Goal: Information Seeking & Learning: Learn about a topic

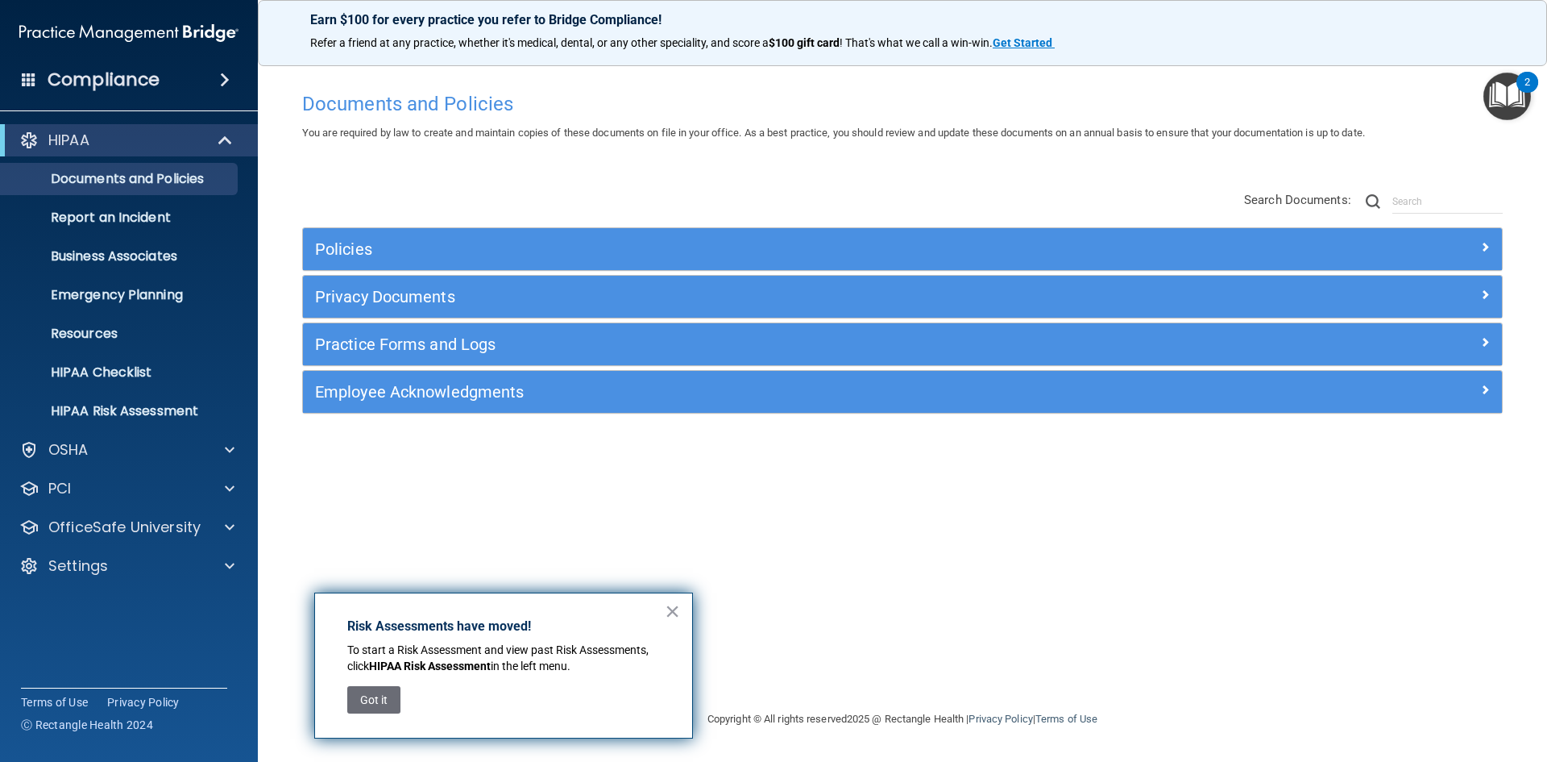
click at [151, 16] on div "Compliance" at bounding box center [129, 49] width 226 height 98
click at [125, 570] on div "Settings" at bounding box center [107, 565] width 200 height 19
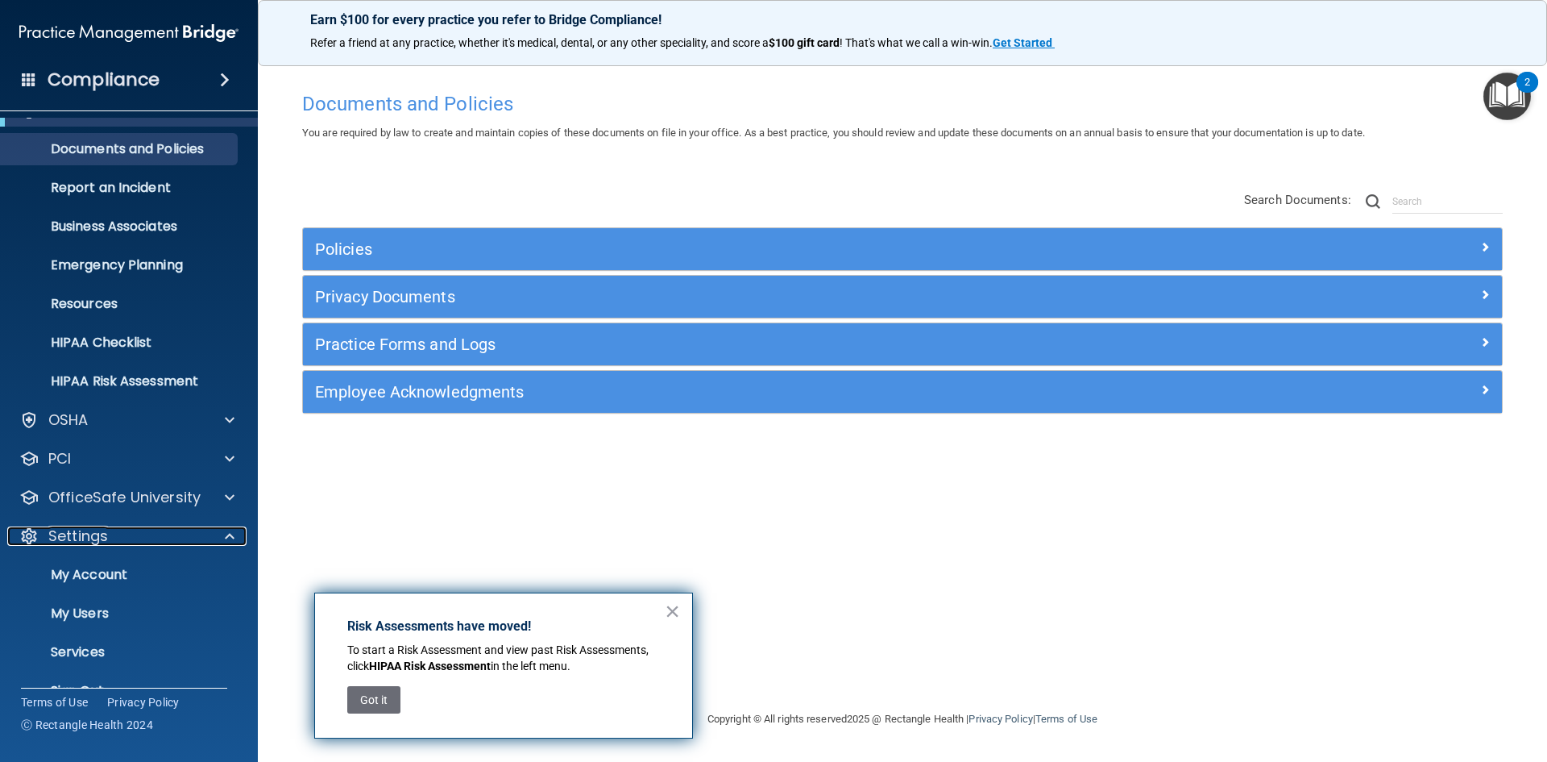
scroll to position [62, 0]
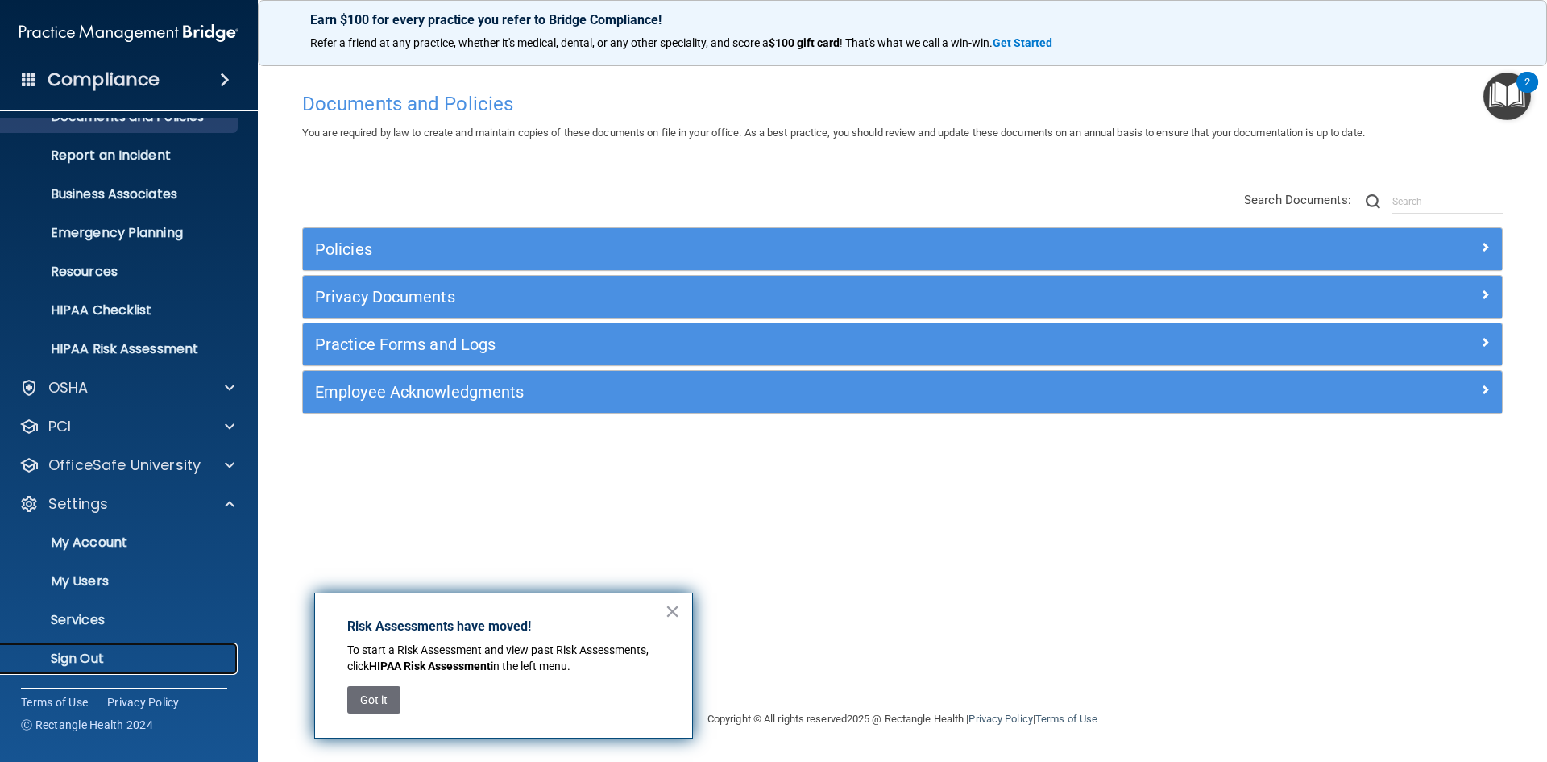
click at [133, 648] on link "Sign Out" at bounding box center [111, 658] width 254 height 32
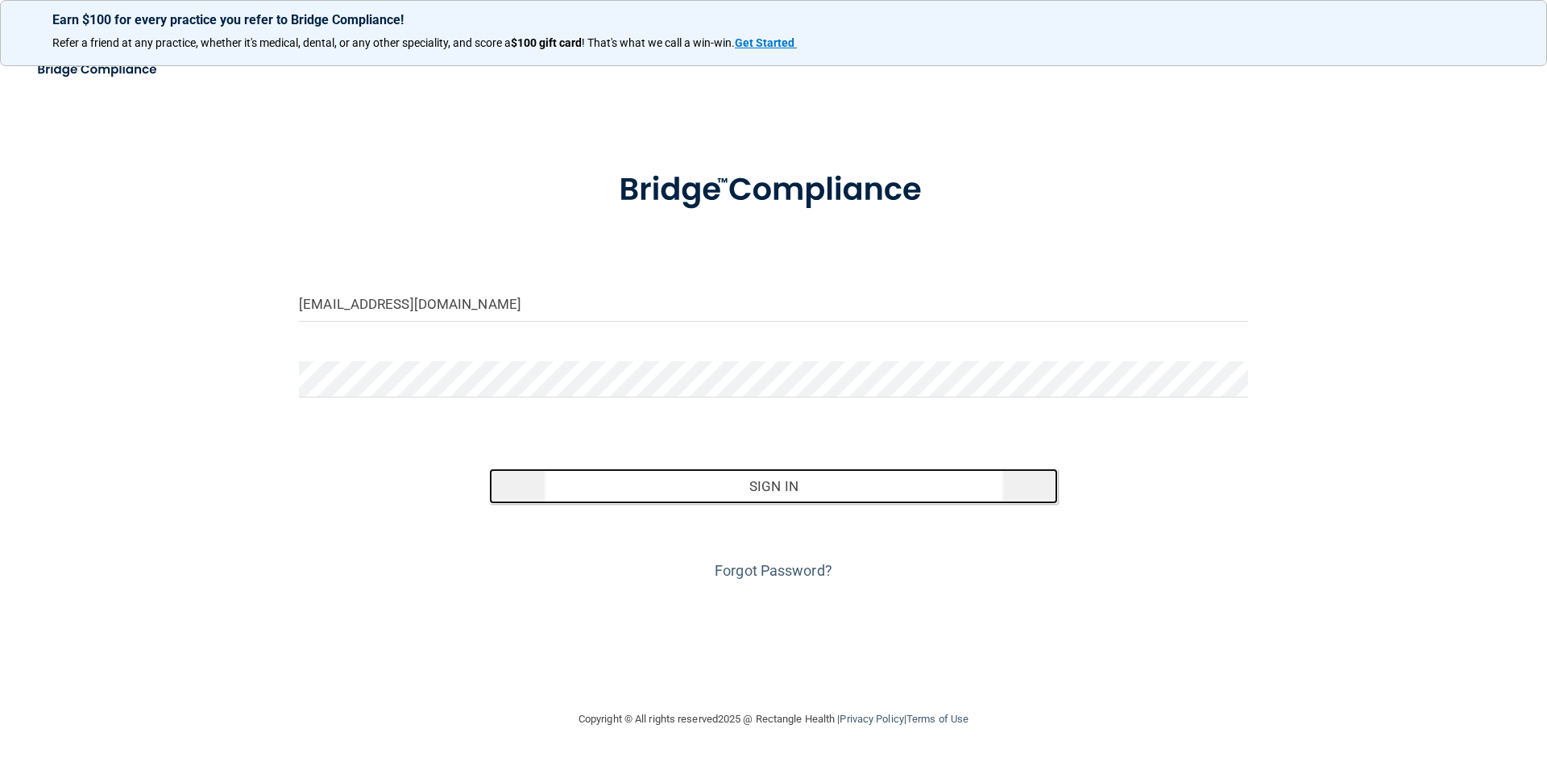
click at [836, 492] on button "Sign In" at bounding box center [774, 485] width 570 height 35
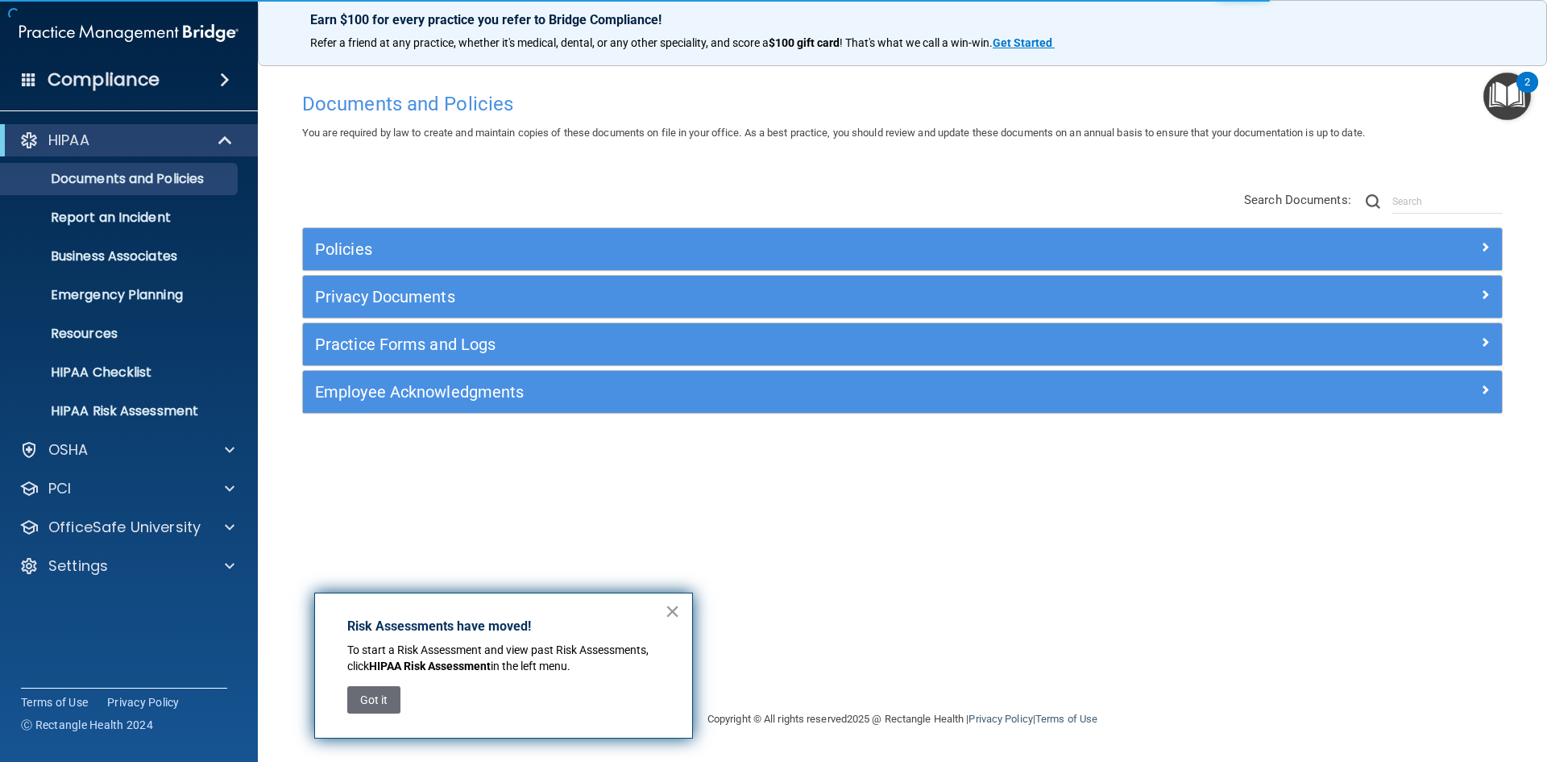
click at [665, 608] on button "×" at bounding box center [672, 611] width 15 height 26
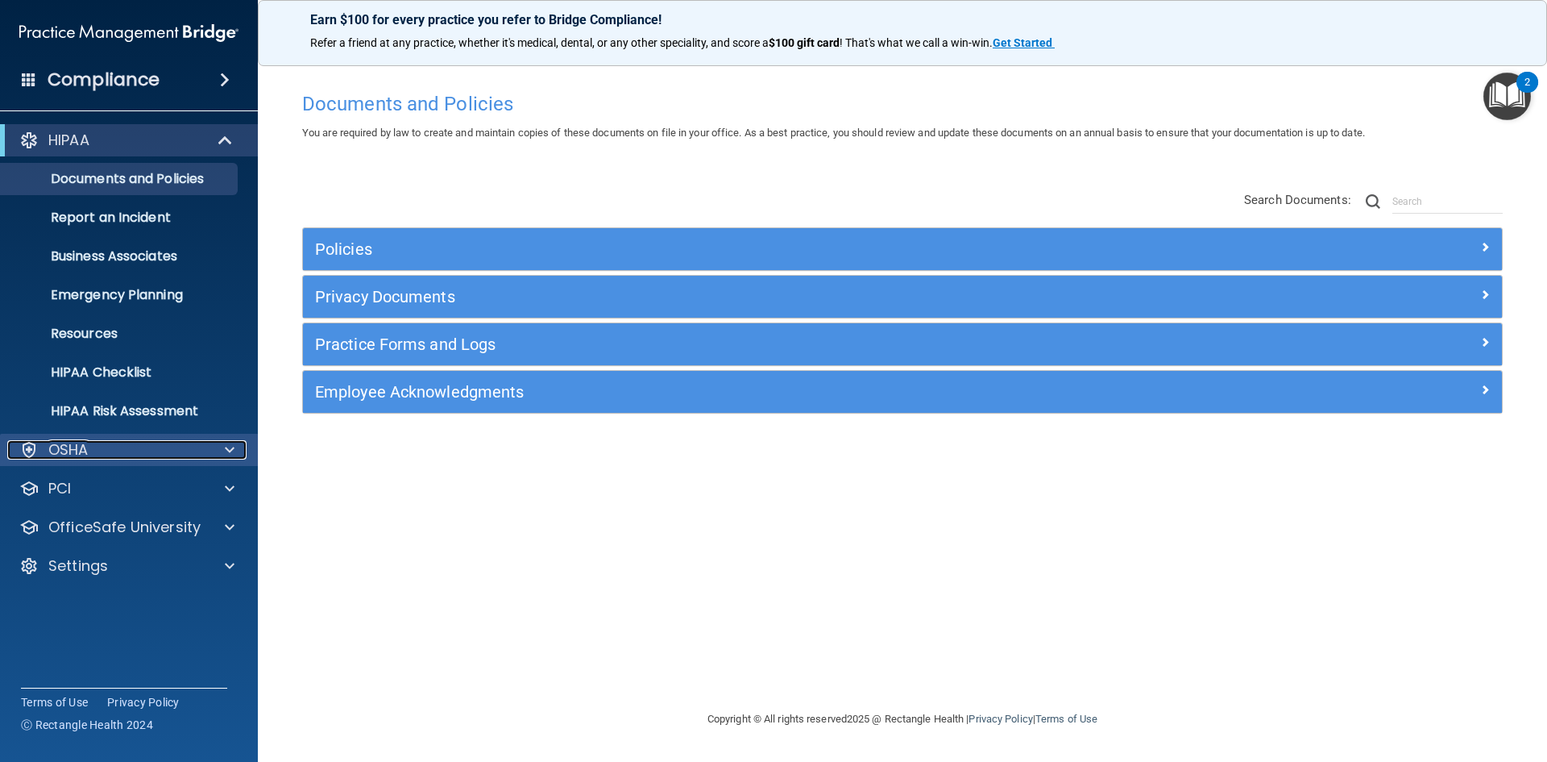
click at [192, 451] on div "OSHA" at bounding box center [107, 449] width 200 height 19
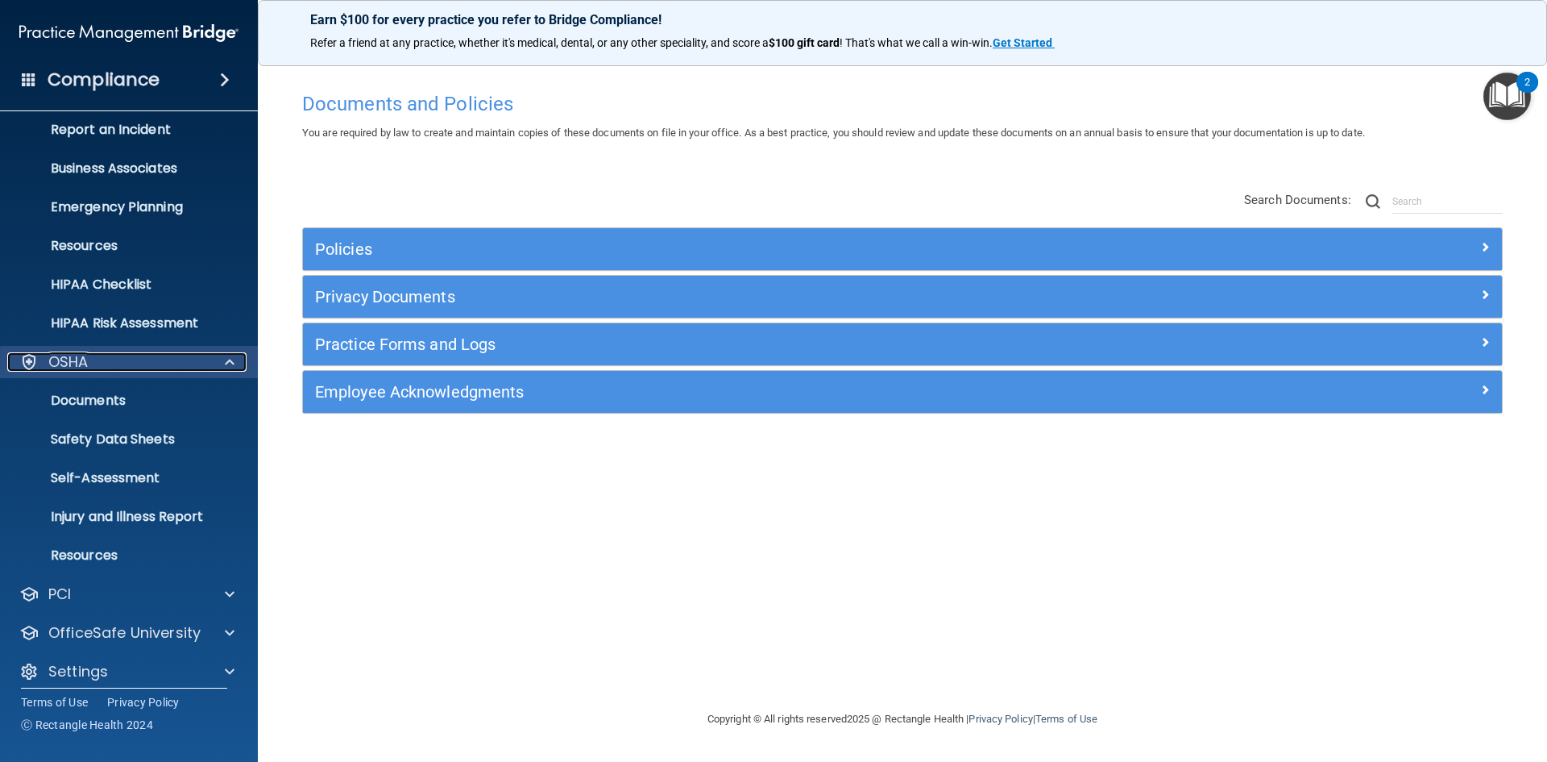
scroll to position [101, 0]
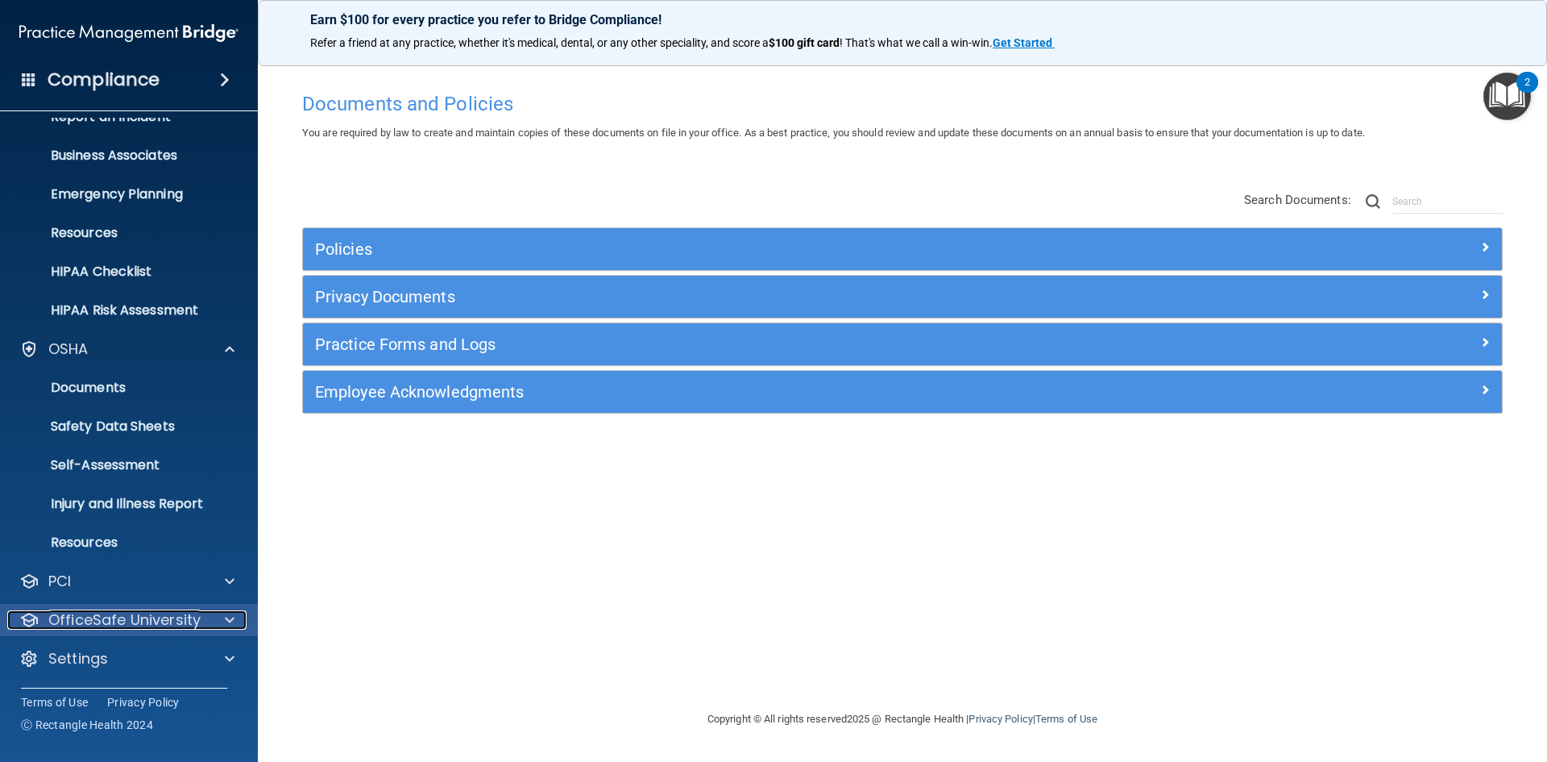
click at [217, 611] on div at bounding box center [227, 619] width 40 height 19
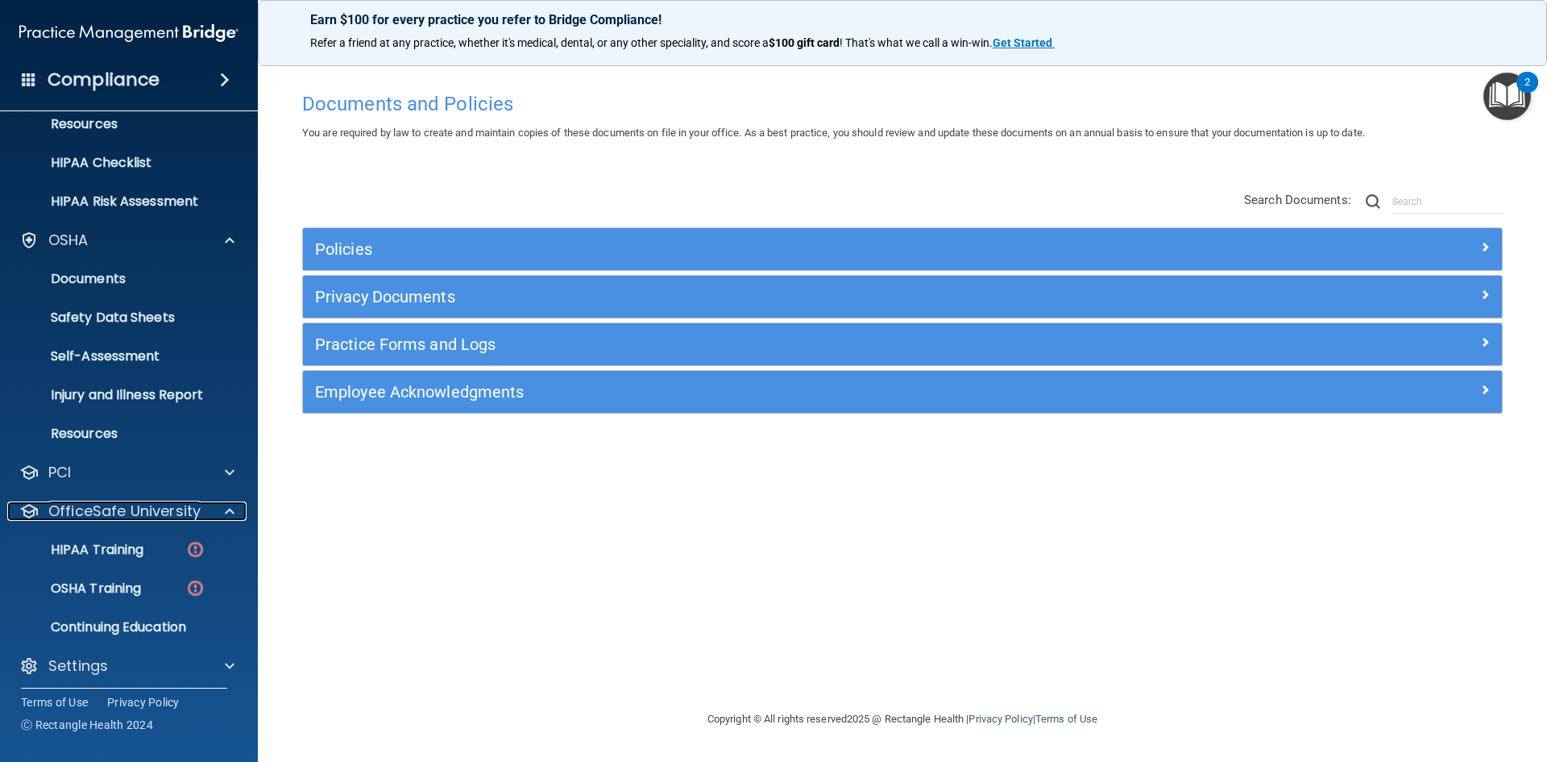
scroll to position [217, 0]
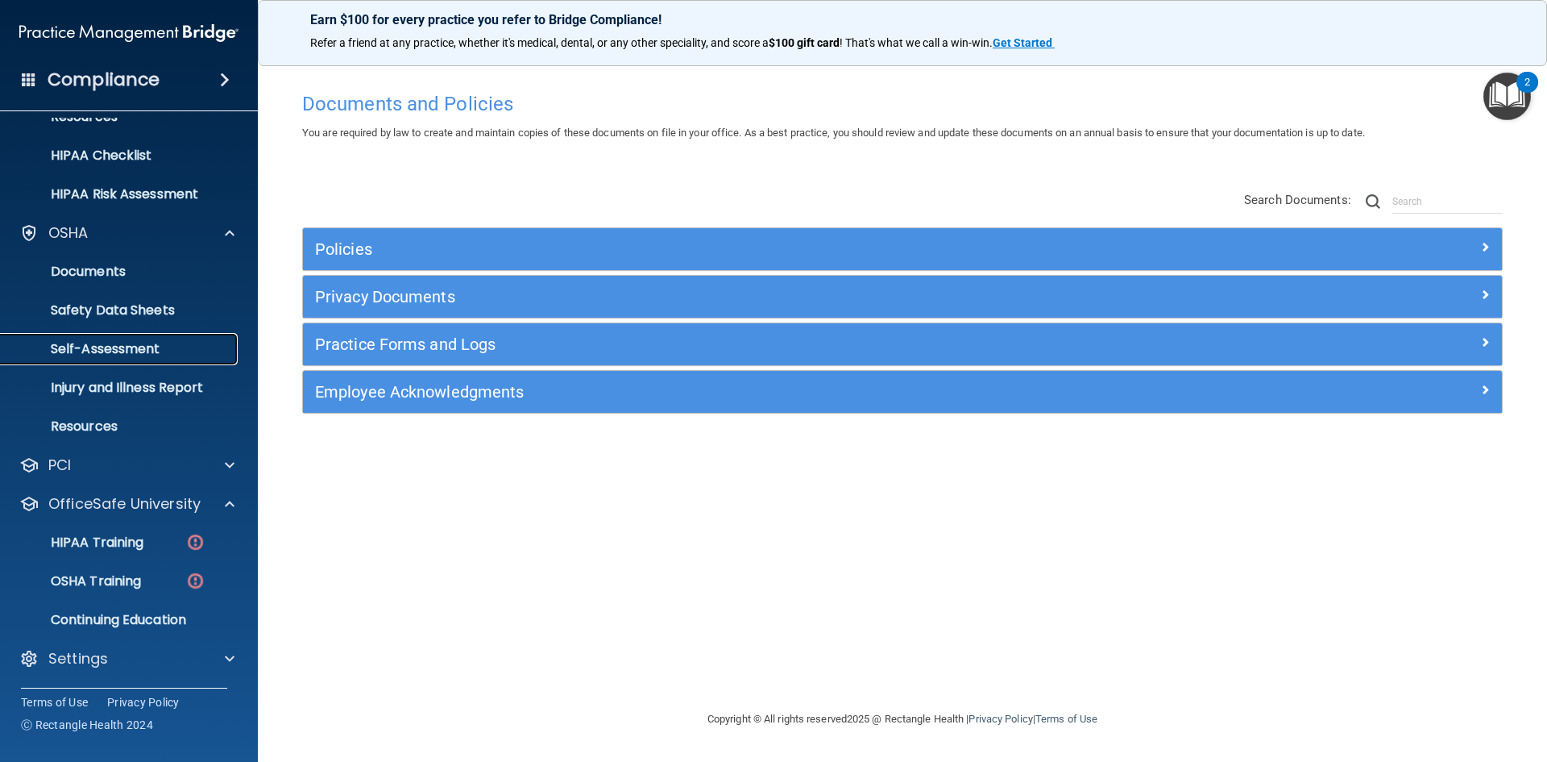
click at [169, 341] on p "Self-Assessment" at bounding box center [120, 349] width 220 height 16
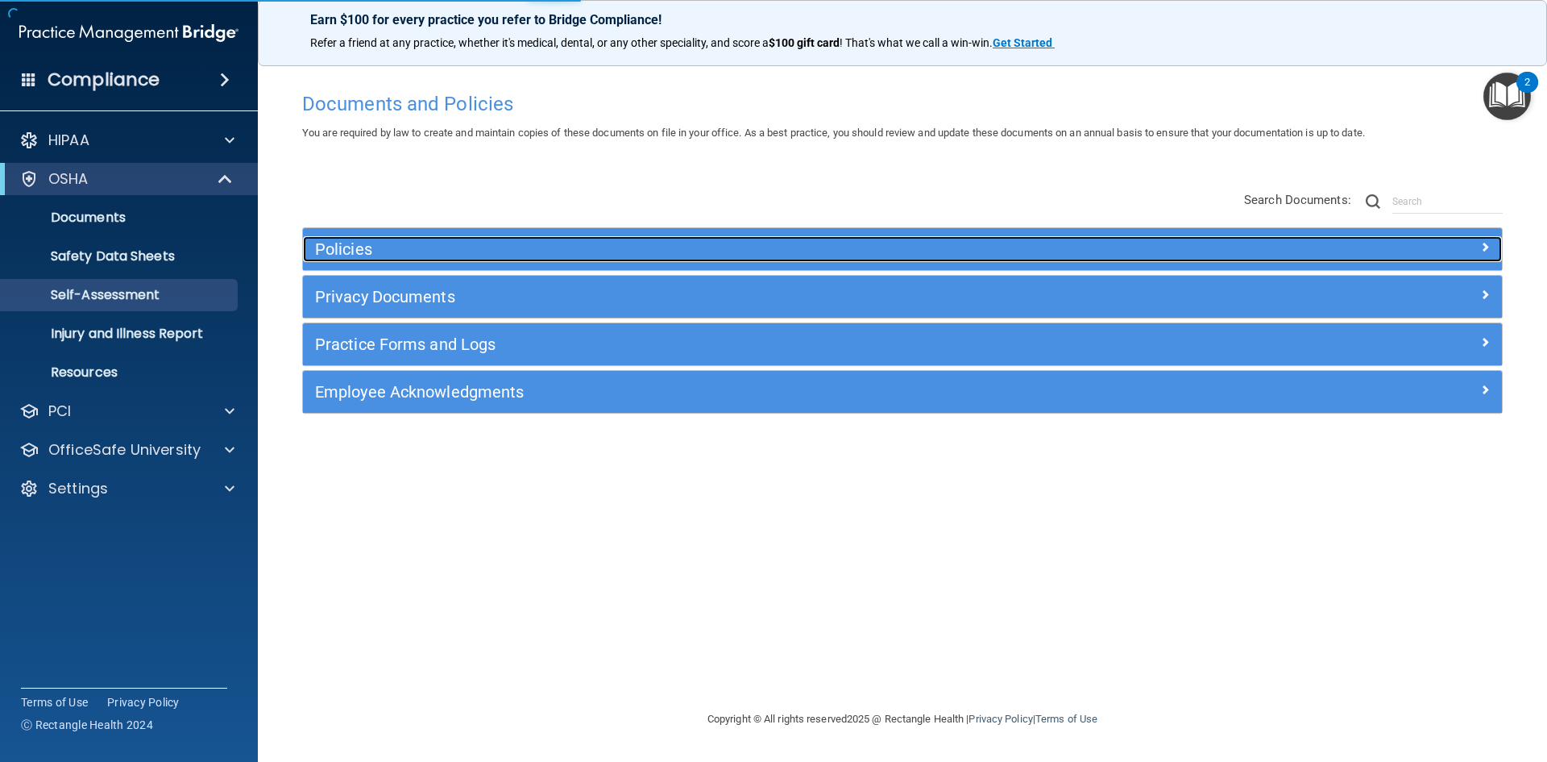
click at [779, 247] on h5 "Policies" at bounding box center [752, 249] width 875 height 18
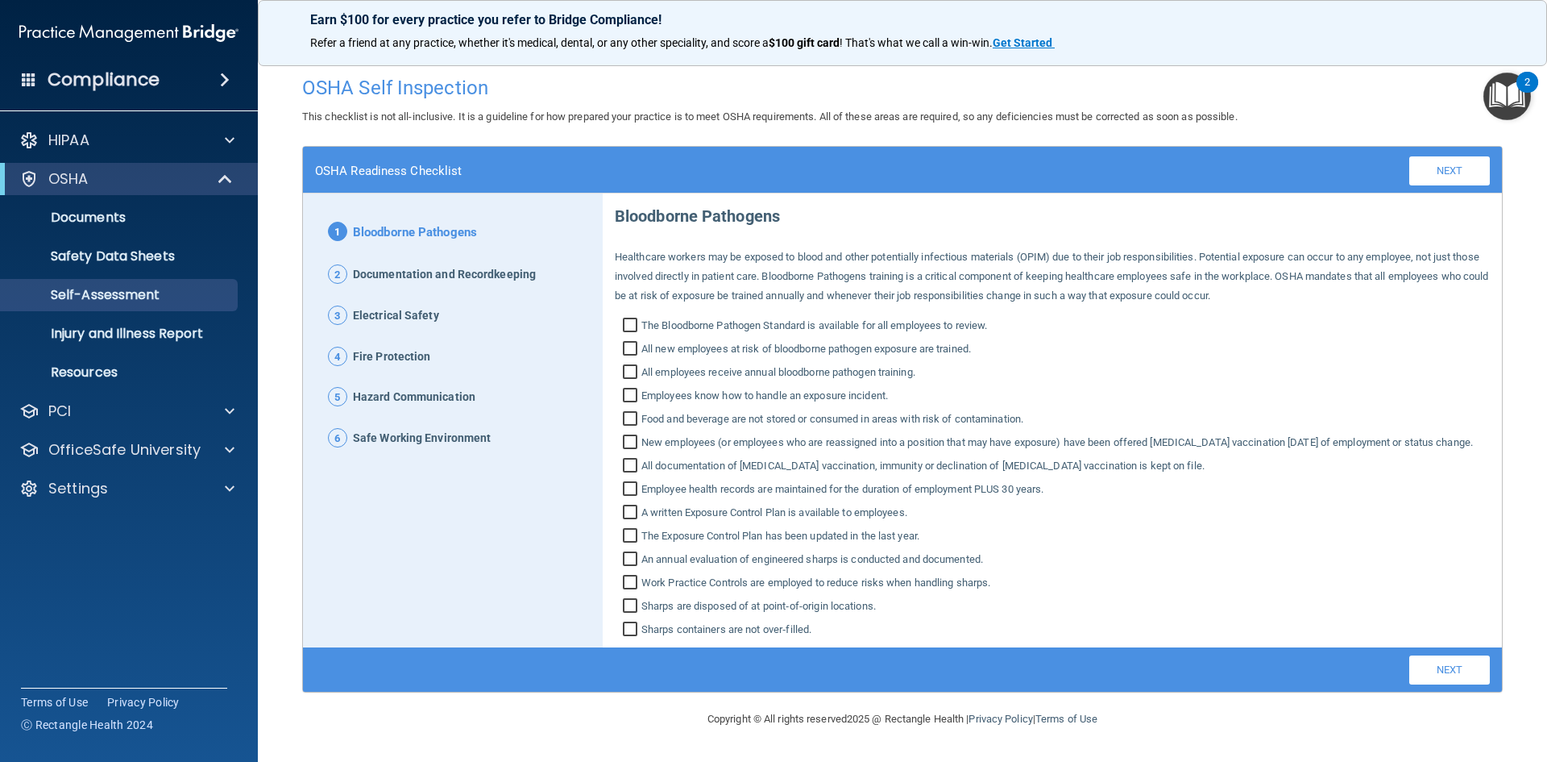
scroll to position [15, 0]
click at [139, 450] on p "OfficeSafe University" at bounding box center [124, 449] width 152 height 19
click at [95, 490] on p "HIPAA Training" at bounding box center [76, 488] width 133 height 16
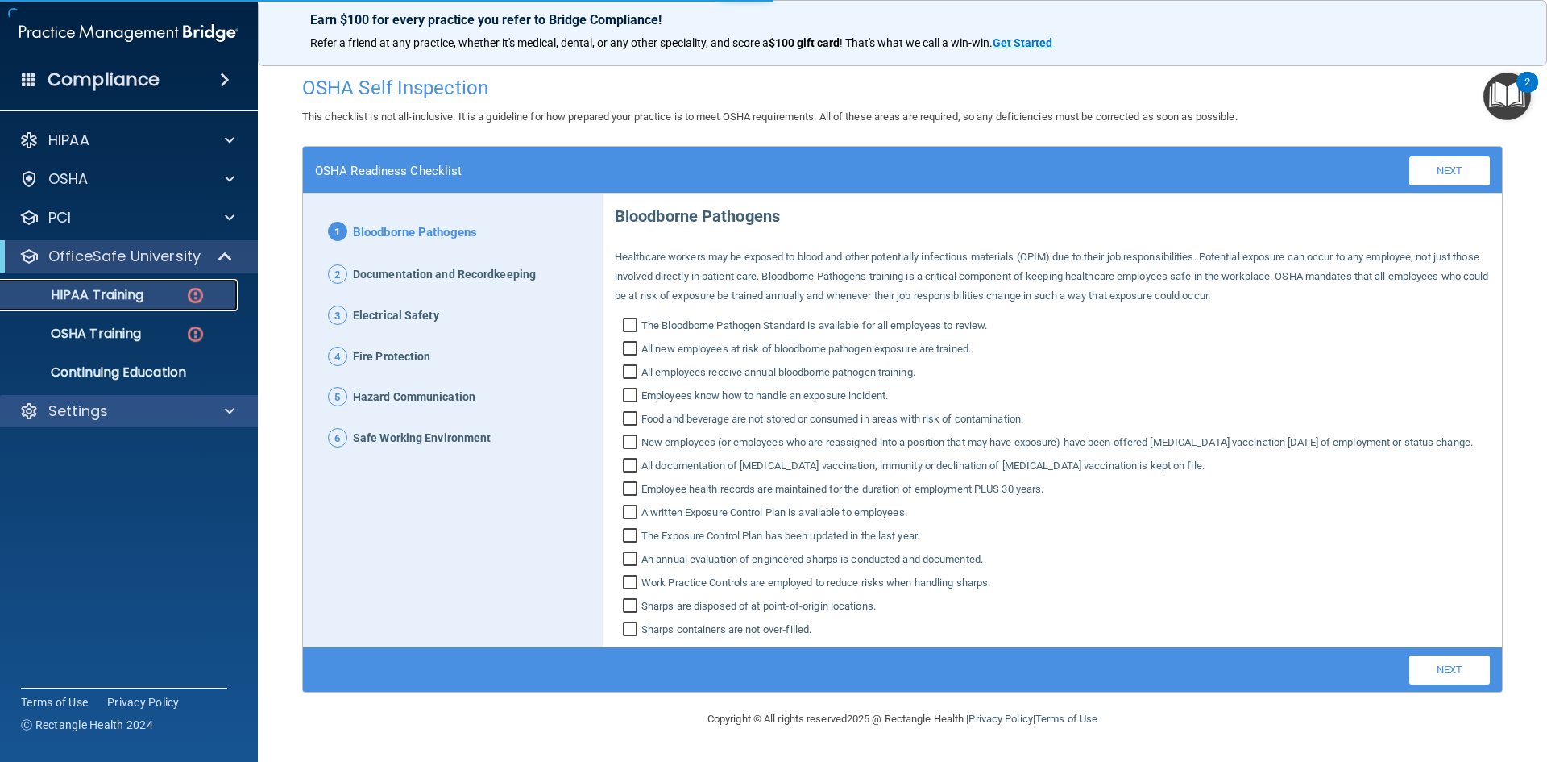
scroll to position [270, 0]
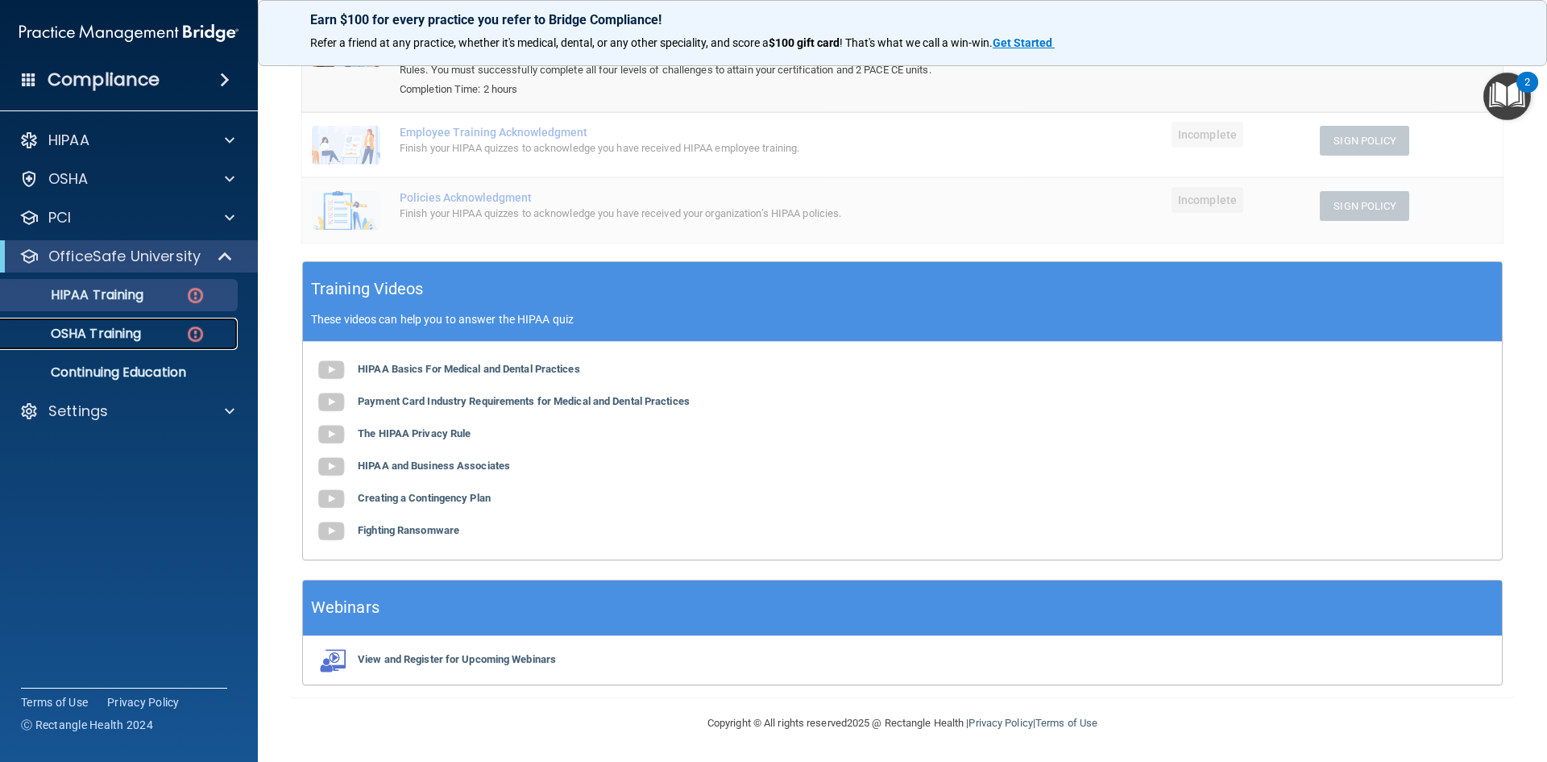
click at [102, 339] on p "OSHA Training" at bounding box center [75, 334] width 131 height 16
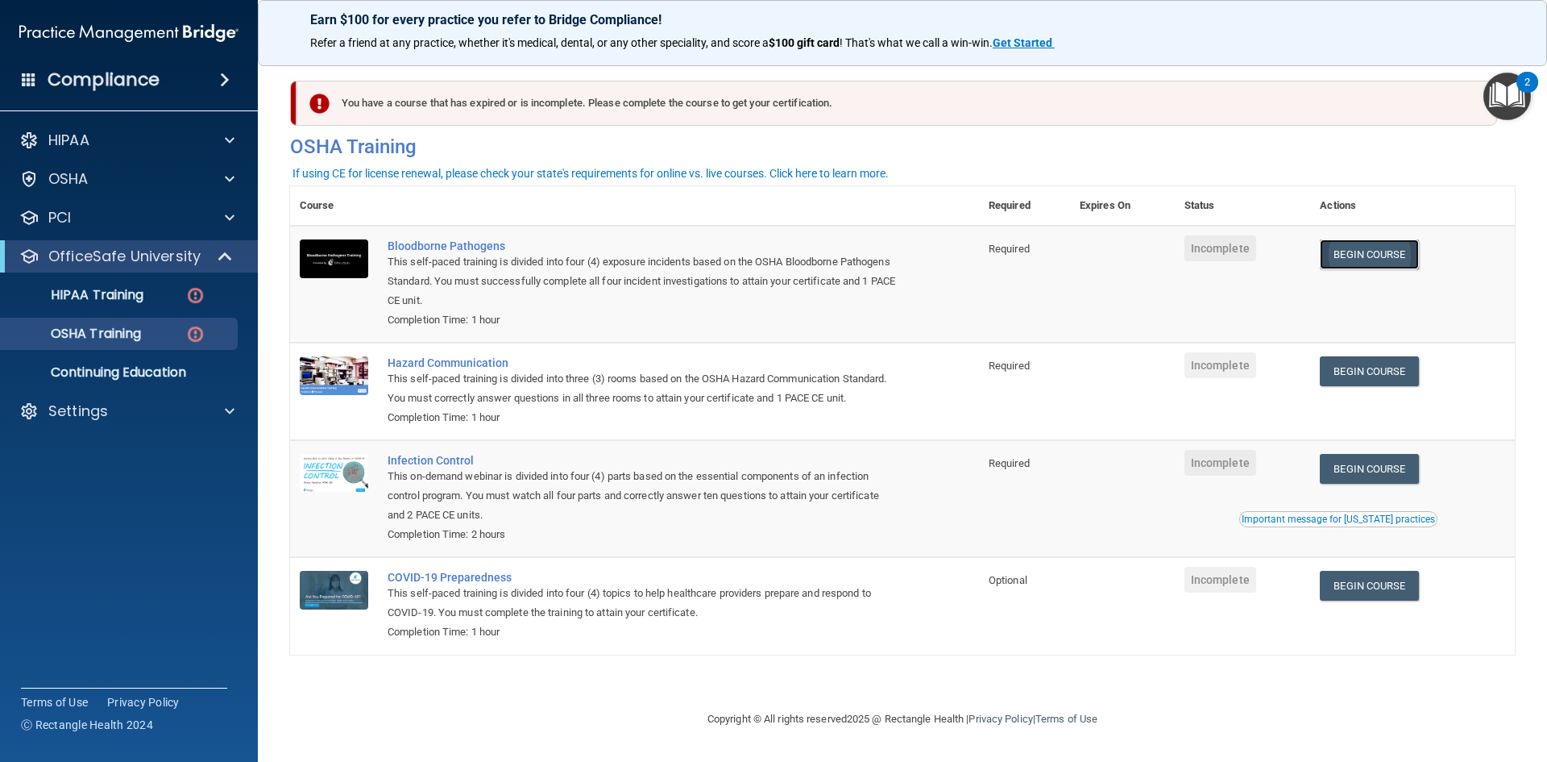
click at [1362, 253] on link "Begin Course" at bounding box center [1369, 254] width 98 height 30
